Goal: Task Accomplishment & Management: Use online tool/utility

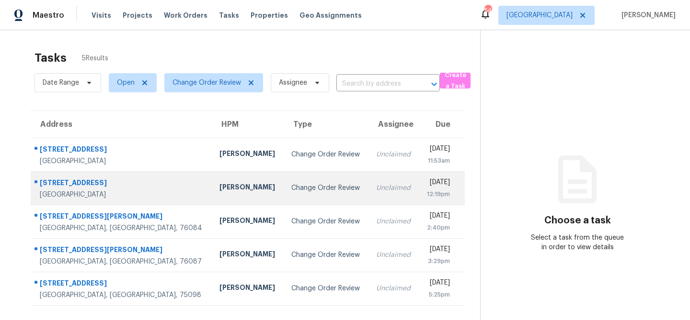
scroll to position [30, 0]
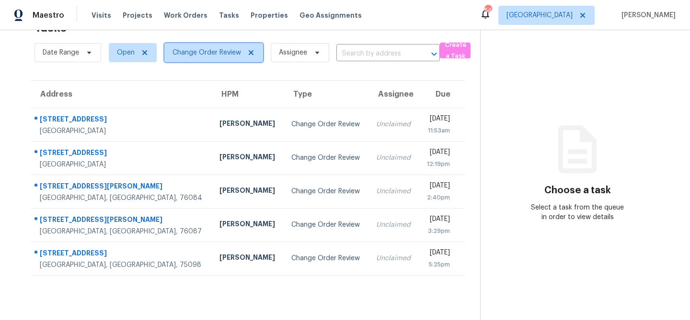
click at [247, 52] on icon at bounding box center [251, 53] width 8 height 8
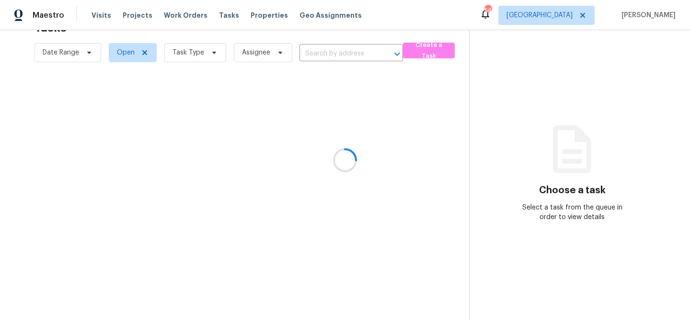
click at [206, 51] on div at bounding box center [345, 160] width 690 height 320
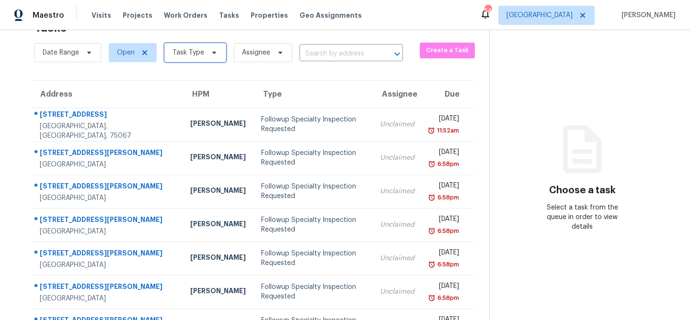
click at [207, 52] on span at bounding box center [212, 53] width 11 height 8
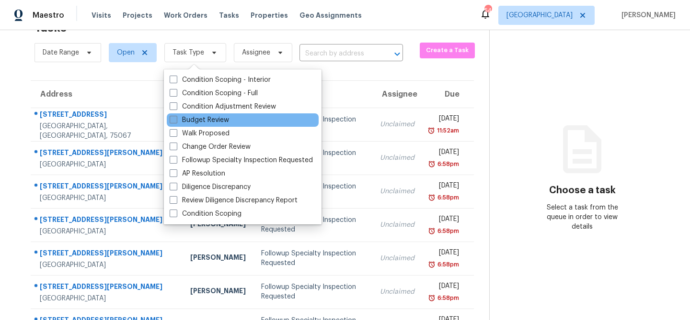
click at [203, 116] on label "Budget Review" at bounding box center [199, 120] width 59 height 10
click at [176, 116] on input "Budget Review" at bounding box center [173, 118] width 6 height 6
checkbox input "true"
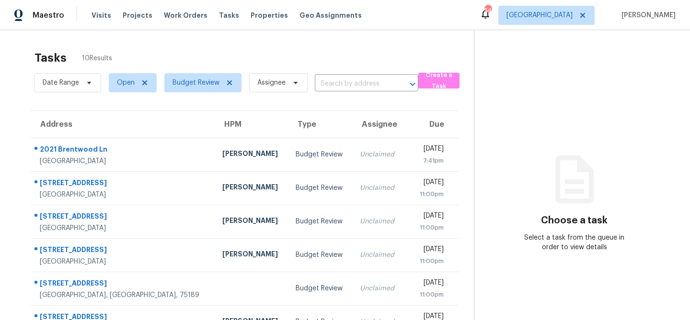
click at [240, 47] on div "Tasks 10 Results" at bounding box center [253, 58] width 439 height 25
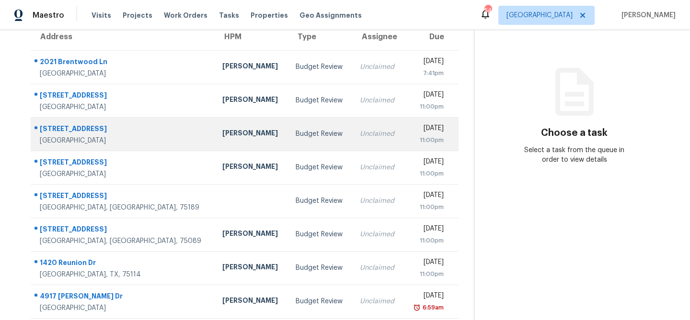
scroll to position [160, 0]
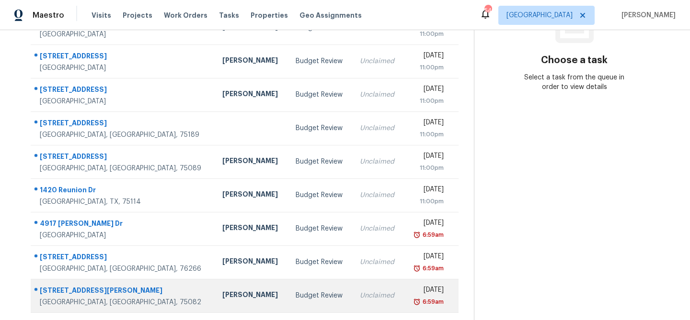
click at [288, 287] on td "Budget Review" at bounding box center [320, 296] width 64 height 34
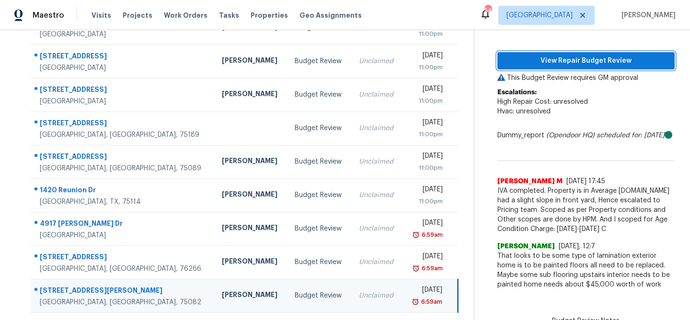
click at [579, 59] on span "View Repair Budget Review" at bounding box center [586, 61] width 162 height 12
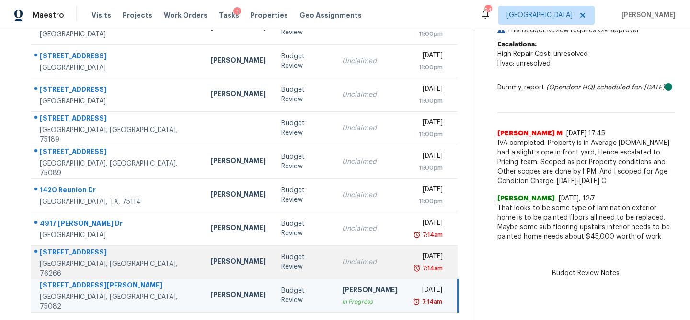
click at [280, 250] on td "Budget Review" at bounding box center [303, 263] width 61 height 34
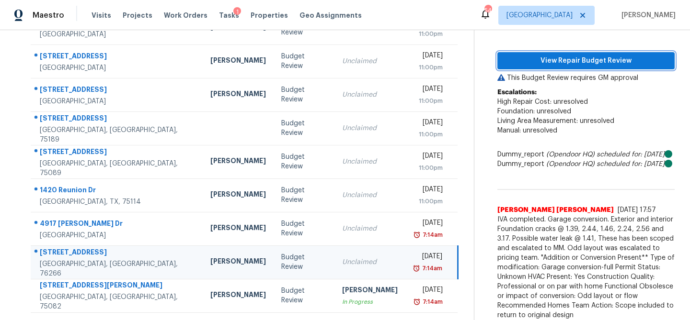
click at [549, 67] on button "View Repair Budget Review" at bounding box center [585, 61] width 177 height 18
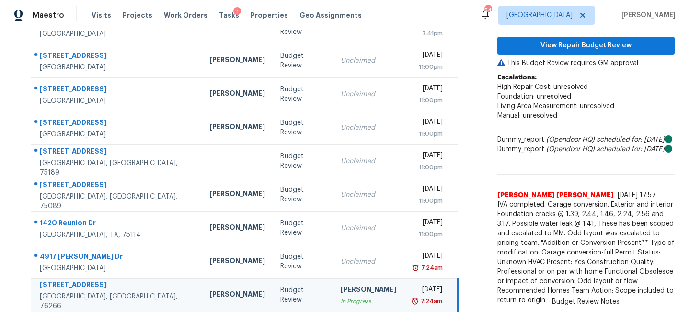
scroll to position [137, 0]
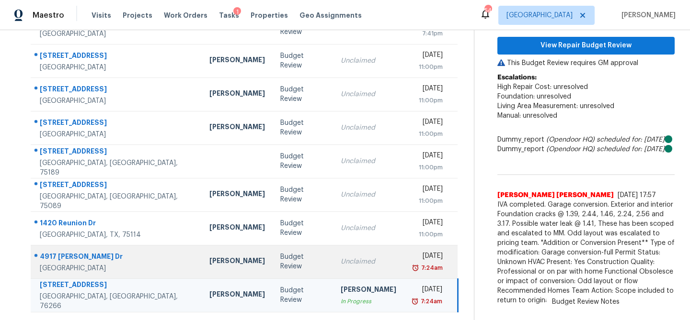
click at [333, 246] on td "Unclaimed" at bounding box center [368, 262] width 71 height 34
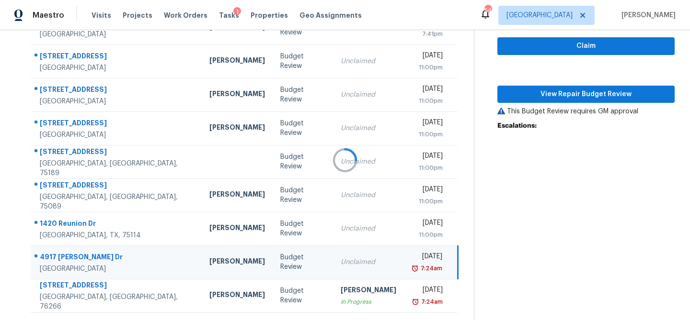
scroll to position [160, 0]
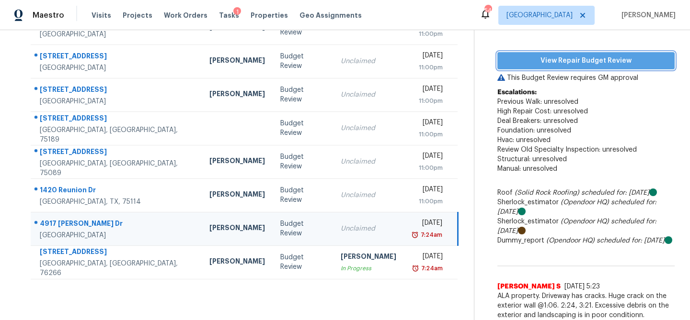
click at [562, 57] on span "View Repair Budget Review" at bounding box center [586, 61] width 162 height 12
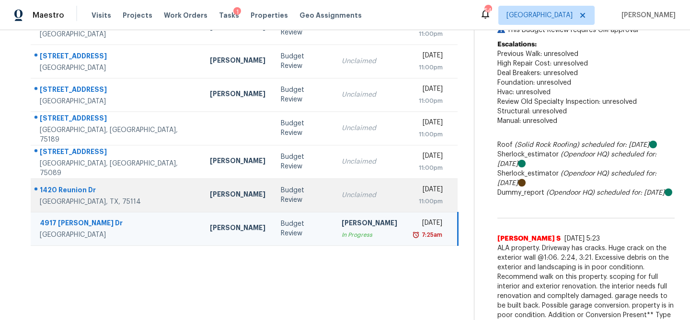
click at [334, 188] on td "Unclaimed" at bounding box center [369, 196] width 71 height 34
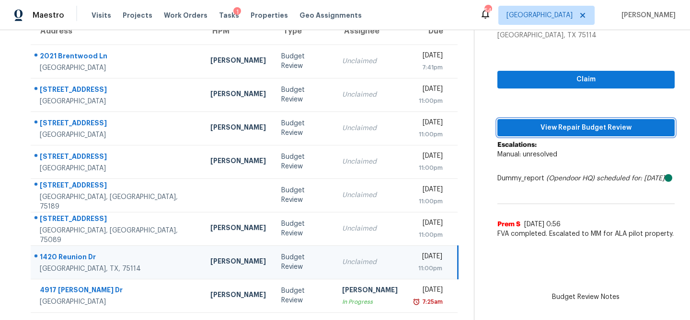
click at [546, 127] on span "View Repair Budget Review" at bounding box center [586, 128] width 162 height 12
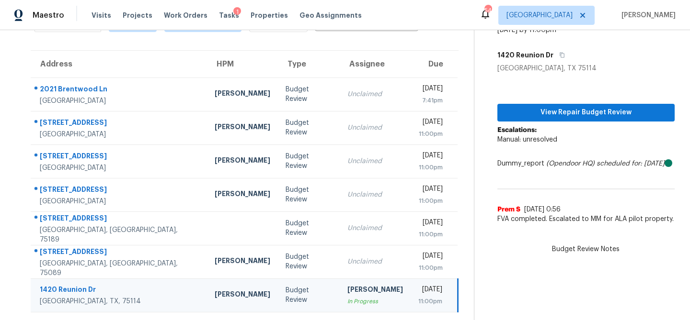
scroll to position [60, 0]
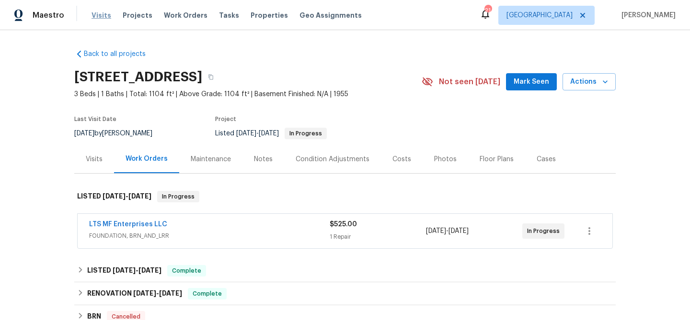
click at [97, 18] on span "Visits" at bounding box center [101, 16] width 20 height 10
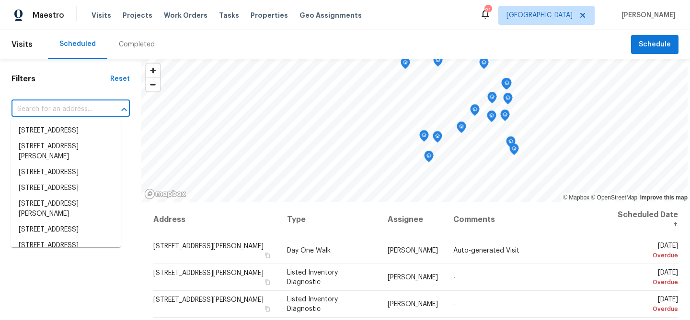
click at [83, 109] on input "text" at bounding box center [56, 109] width 91 height 15
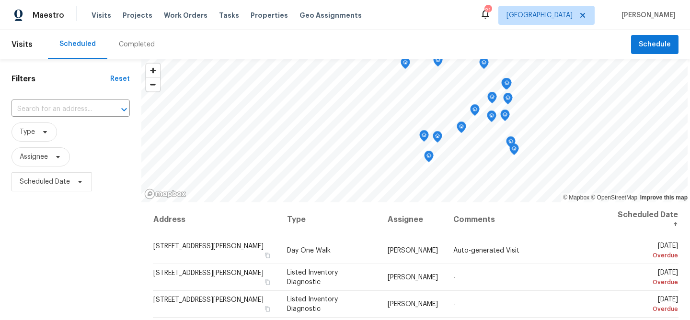
click at [140, 40] on div "Completed" at bounding box center [137, 45] width 36 height 10
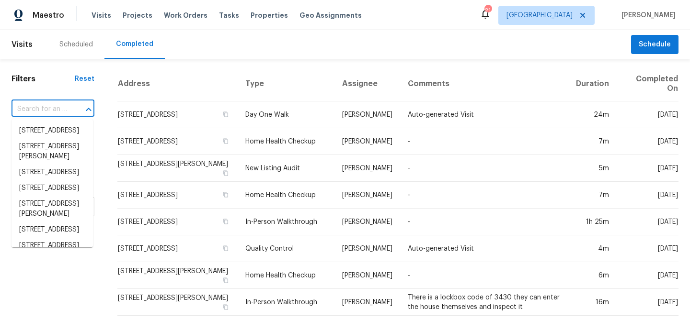
click at [51, 111] on input "text" at bounding box center [39, 109] width 56 height 15
paste input "2527 Pinebluff Dr, Dallas, TX 75228"
type input "2527 Pinebluff Dr, Dallas, TX 75228"
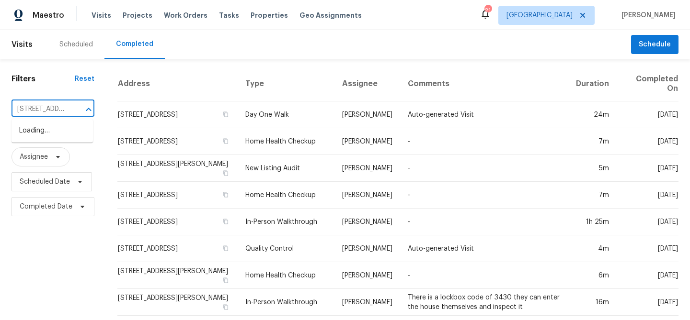
scroll to position [0, 58]
click at [57, 128] on li "2527 Pinebluff Dr, Dallas, TX 75228" at bounding box center [51, 131] width 81 height 16
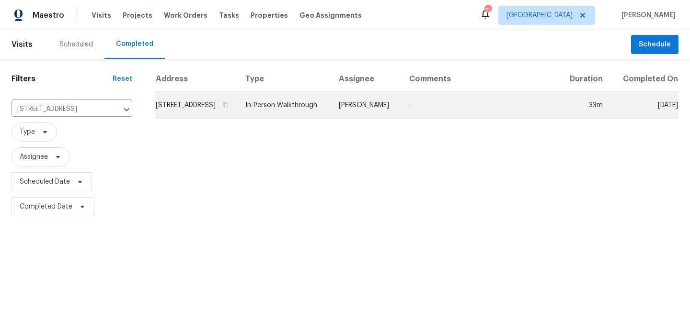
click at [238, 119] on td "2527 Pinebluff Dr, Dallas, TX 75228" at bounding box center [196, 105] width 82 height 27
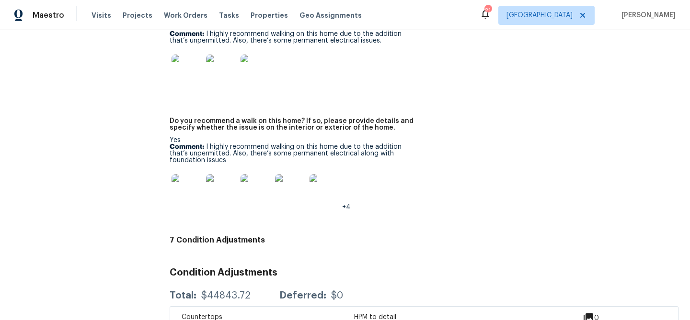
scroll to position [2172, 0]
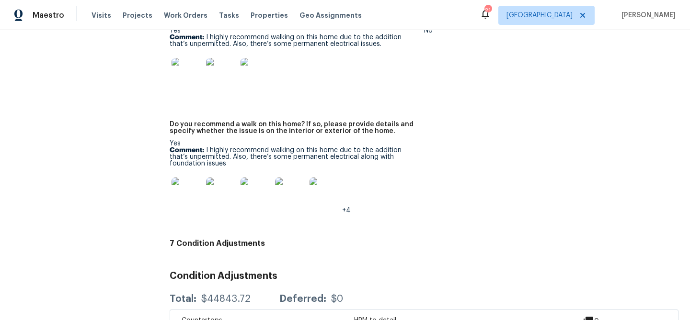
click at [186, 184] on img at bounding box center [186, 193] width 31 height 31
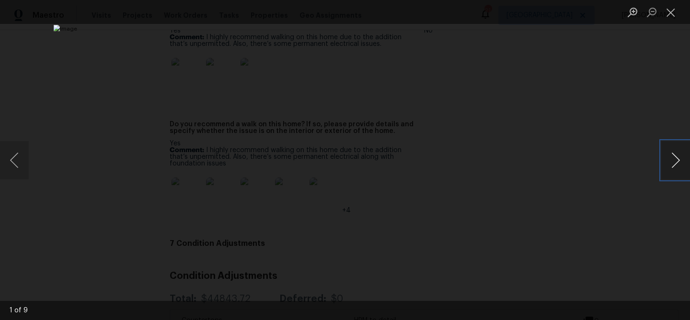
click at [676, 161] on button "Next image" at bounding box center [675, 160] width 29 height 38
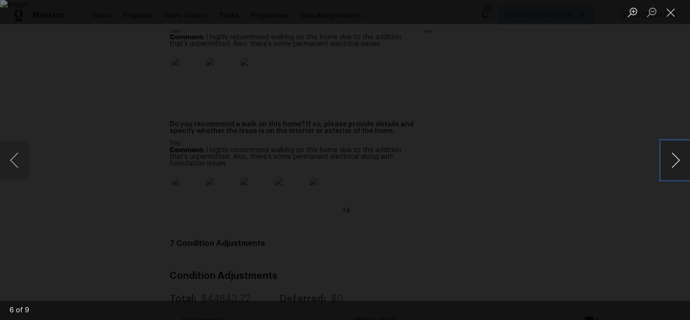
click at [676, 161] on button "Next image" at bounding box center [675, 160] width 29 height 38
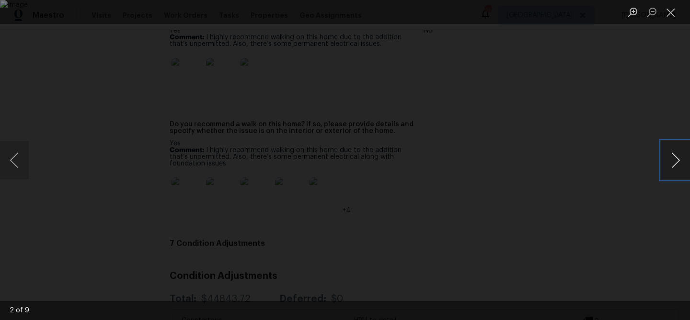
click at [676, 161] on button "Next image" at bounding box center [675, 160] width 29 height 38
click at [676, 162] on button "Next image" at bounding box center [675, 160] width 29 height 38
click at [670, 15] on button "Close lightbox" at bounding box center [670, 12] width 19 height 17
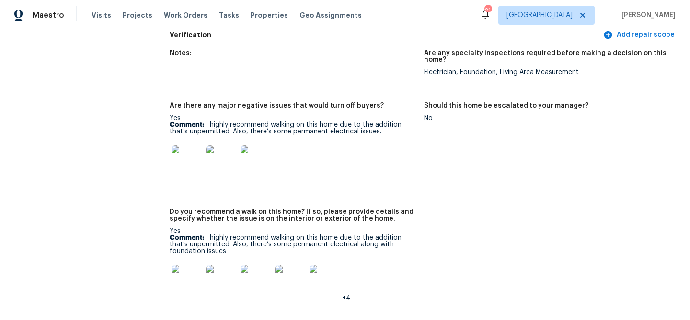
scroll to position [2074, 0]
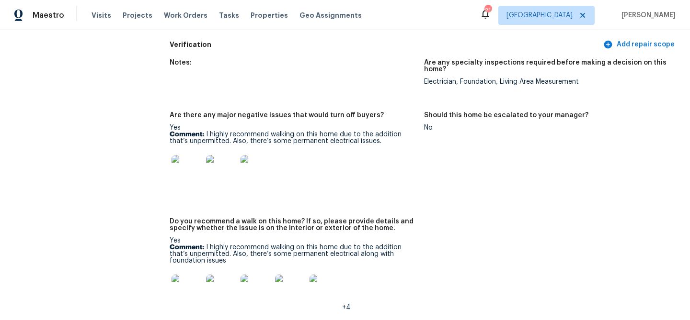
click at [185, 155] on img at bounding box center [186, 170] width 31 height 31
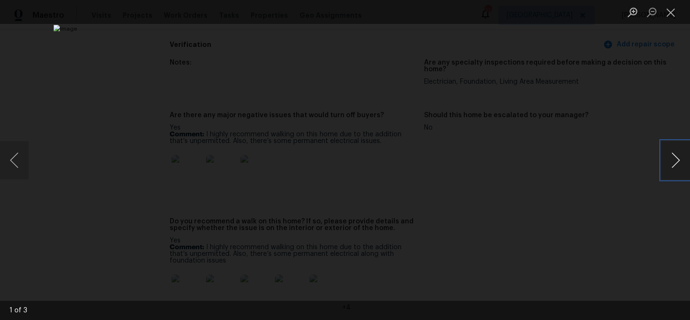
click at [673, 166] on button "Next image" at bounding box center [675, 160] width 29 height 38
click at [673, 167] on button "Next image" at bounding box center [675, 160] width 29 height 38
click at [674, 167] on button "Next image" at bounding box center [675, 160] width 29 height 38
click at [671, 11] on button "Close lightbox" at bounding box center [670, 12] width 19 height 17
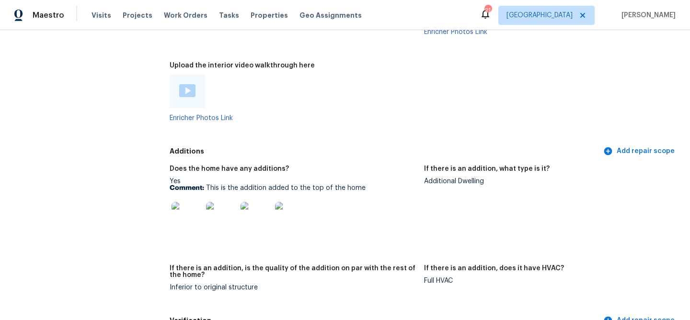
scroll to position [1799, 0]
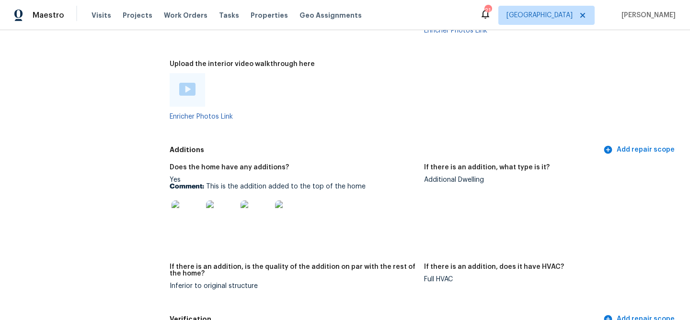
click at [178, 201] on img at bounding box center [186, 216] width 31 height 31
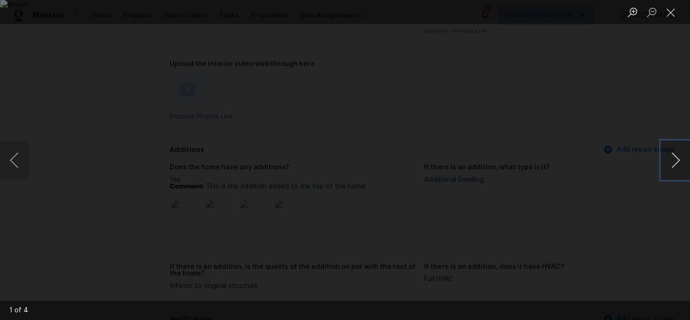
click at [668, 164] on button "Next image" at bounding box center [675, 160] width 29 height 38
click at [670, 14] on button "Close lightbox" at bounding box center [670, 12] width 19 height 17
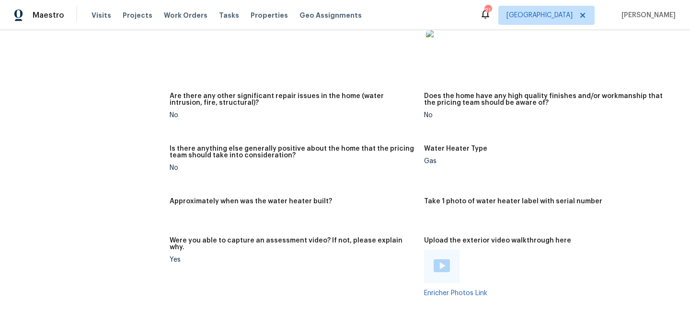
scroll to position [1537, 0]
click at [439, 259] on img at bounding box center [441, 265] width 16 height 13
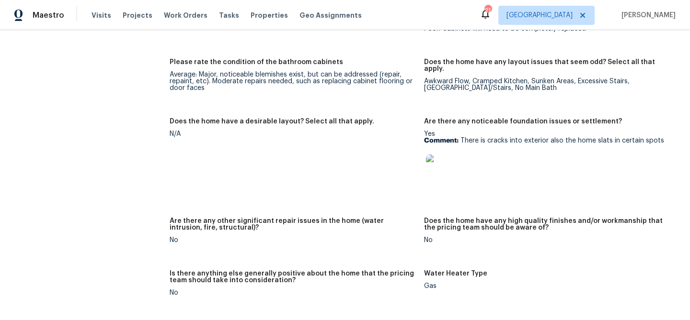
scroll to position [1414, 0]
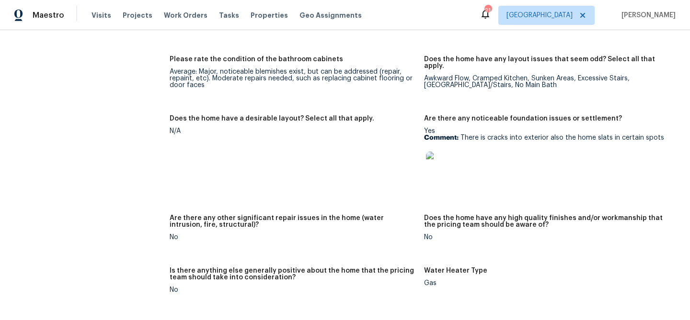
click at [435, 152] on img at bounding box center [441, 167] width 31 height 31
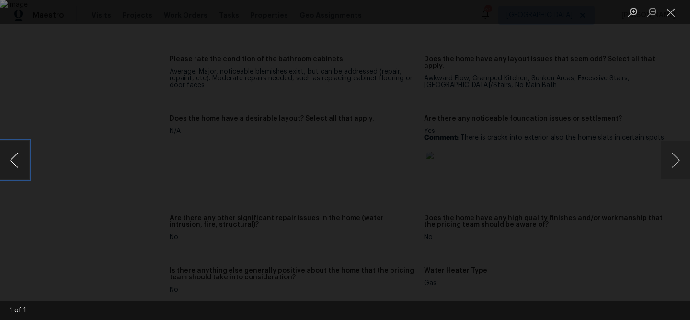
click at [19, 172] on button "Previous image" at bounding box center [14, 160] width 29 height 38
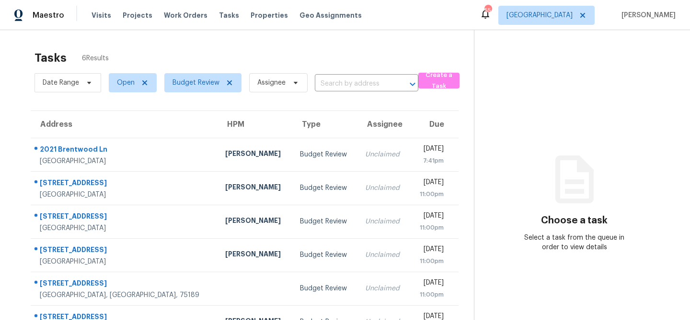
scroll to position [30, 0]
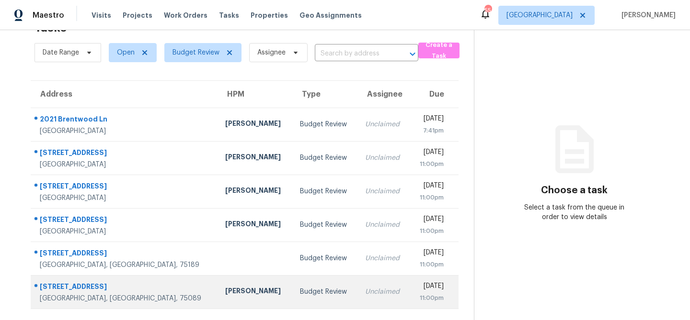
click at [217, 283] on td "[PERSON_NAME]" at bounding box center [254, 292] width 74 height 34
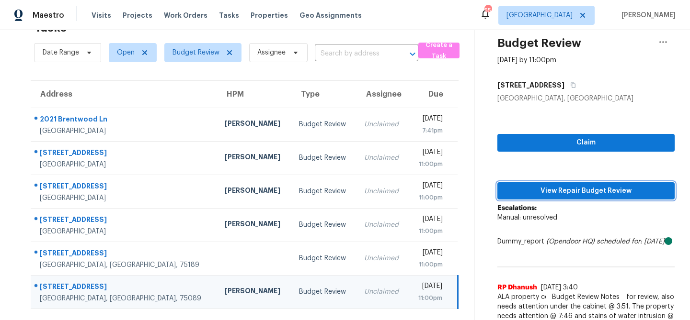
click at [522, 191] on span "View Repair Budget Review" at bounding box center [586, 191] width 162 height 12
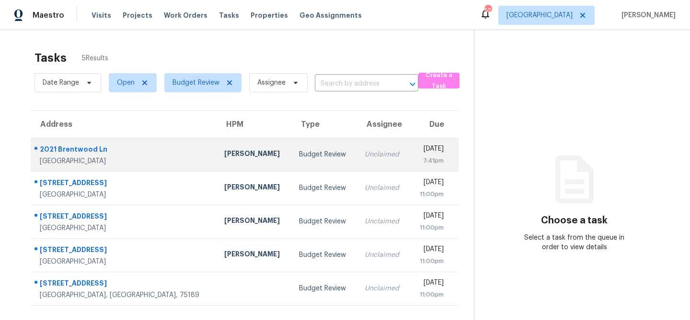
scroll to position [30, 0]
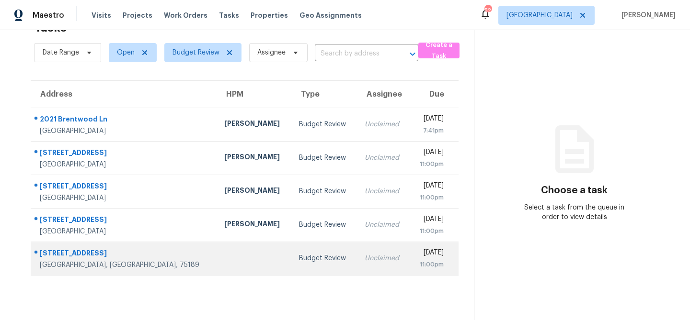
click at [216, 253] on td at bounding box center [253, 259] width 75 height 34
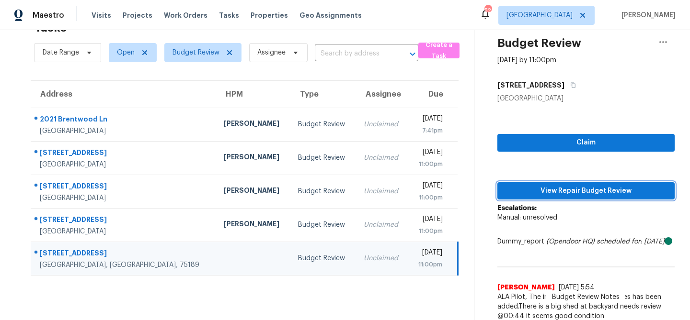
click at [552, 198] on button "View Repair Budget Review" at bounding box center [585, 191] width 177 height 18
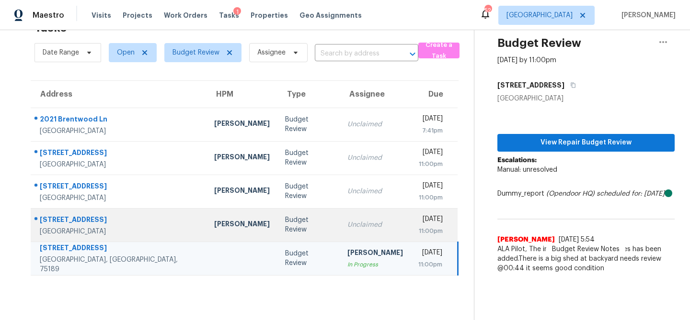
click at [347, 221] on div "Unclaimed" at bounding box center [375, 225] width 56 height 10
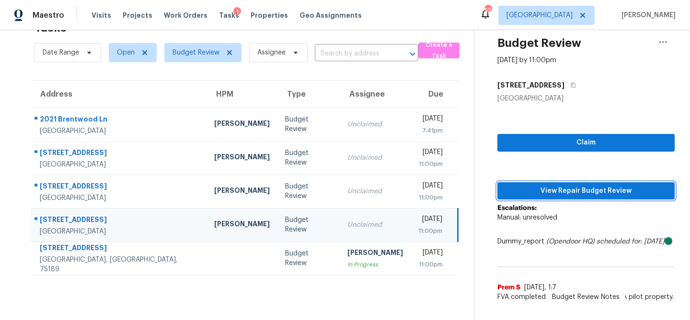
click at [531, 187] on span "View Repair Budget Review" at bounding box center [586, 191] width 162 height 12
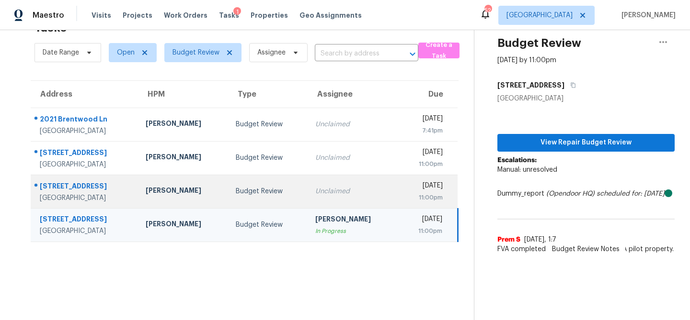
click at [272, 187] on div "Budget Review" at bounding box center [268, 192] width 64 height 10
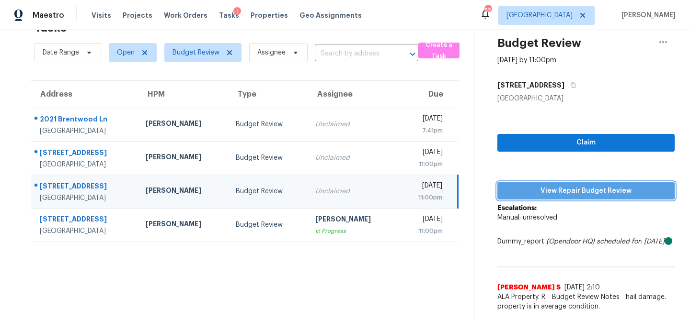
click at [539, 195] on span "View Repair Budget Review" at bounding box center [586, 191] width 162 height 12
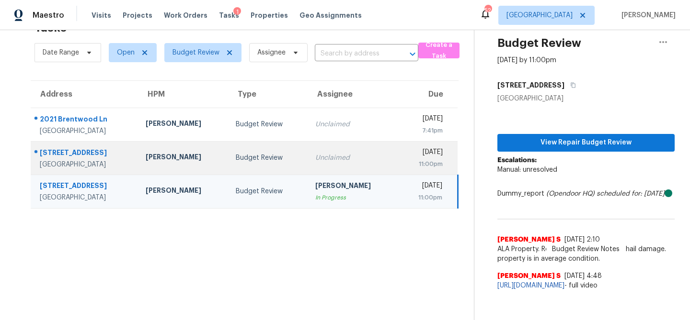
click at [331, 154] on div "Unclaimed" at bounding box center [352, 158] width 75 height 10
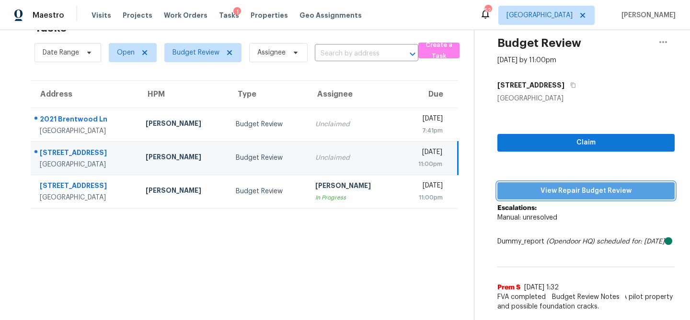
click at [543, 194] on span "View Repair Budget Review" at bounding box center [586, 191] width 162 height 12
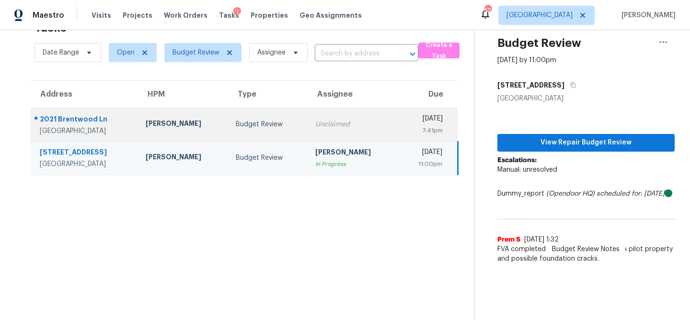
click at [354, 120] on div "Unclaimed" at bounding box center [352, 125] width 75 height 10
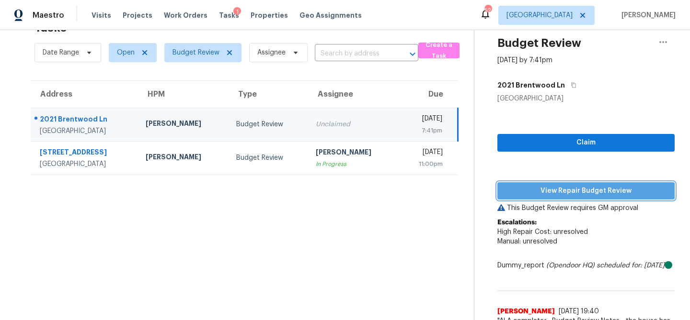
click at [574, 186] on span "View Repair Budget Review" at bounding box center [586, 191] width 162 height 12
